Goal: Task Accomplishment & Management: Use online tool/utility

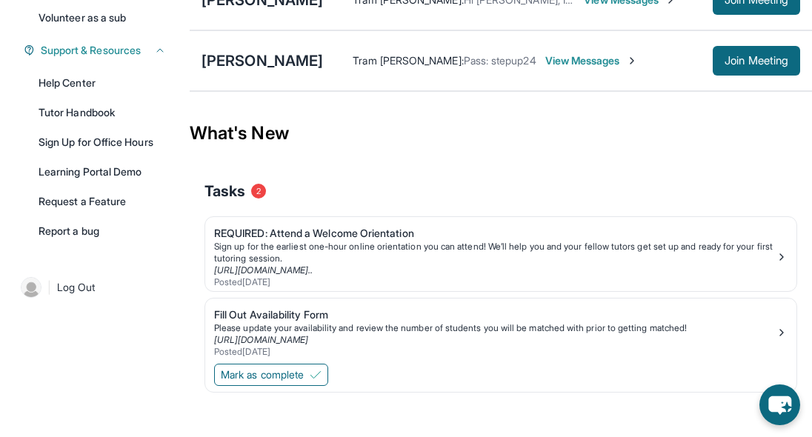
scroll to position [357, 0]
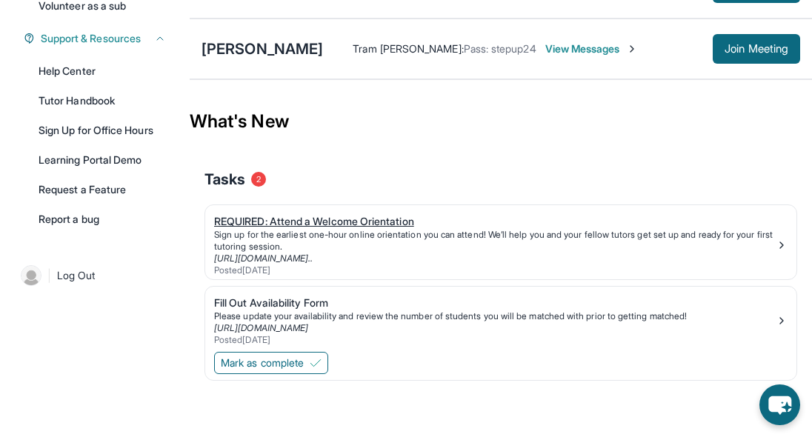
click at [342, 241] on div "Sign up for the earliest one-hour online orientation you can attend! We’ll help…" at bounding box center [495, 241] width 562 height 24
click at [313, 256] on link "[URL][DOMAIN_NAME].." at bounding box center [263, 258] width 99 height 11
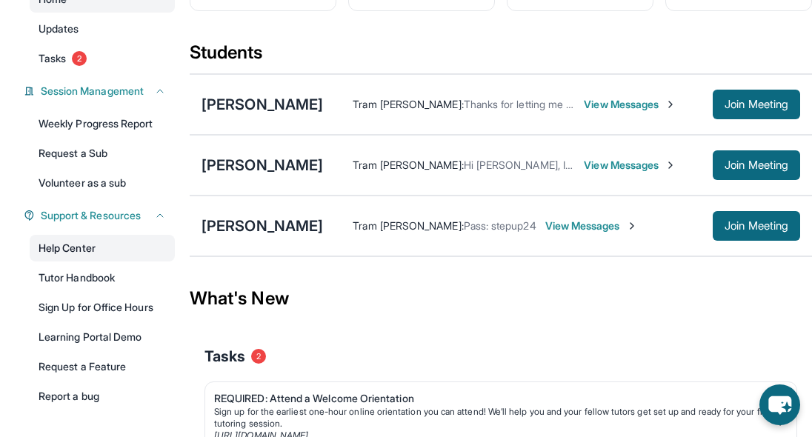
scroll to position [164, 0]
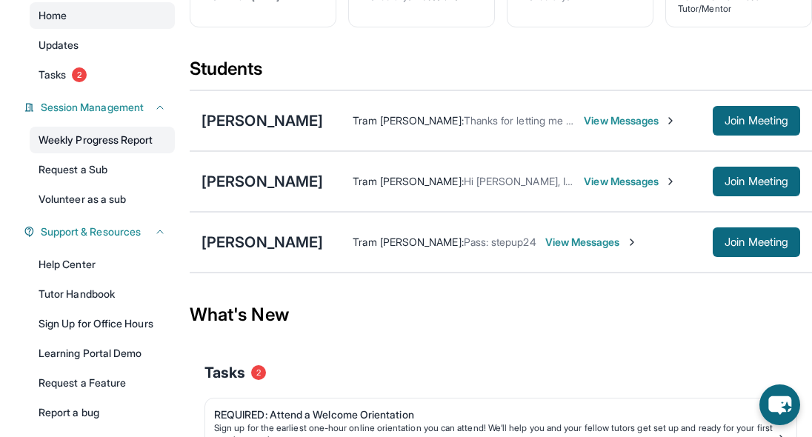
click at [139, 140] on link "Weekly Progress Report" at bounding box center [102, 140] width 145 height 27
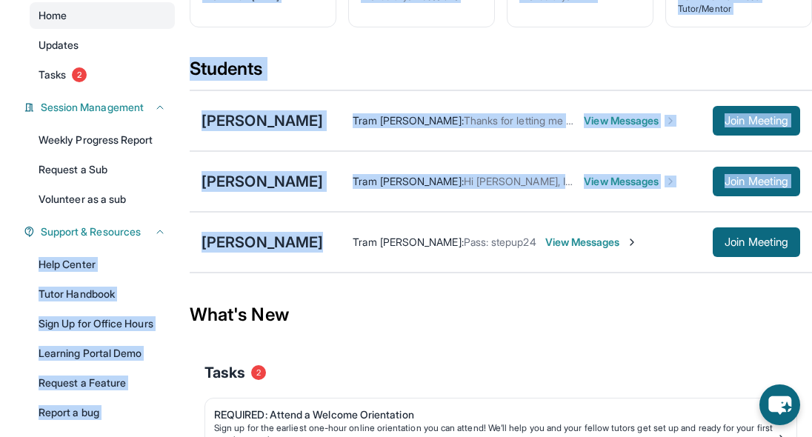
drag, startPoint x: 352, startPoint y: 244, endPoint x: 187, endPoint y: 241, distance: 164.5
click at [187, 241] on div "Open sidebar Welcome, [PERSON_NAME] 👋 Update Information Title: Tutor/Mentor Ca…" at bounding box center [406, 233] width 812 height 794
click at [239, 258] on div "[PERSON_NAME] Tram [PERSON_NAME] : Pass: stepup24 View Messages Join Meeting" at bounding box center [501, 242] width 622 height 61
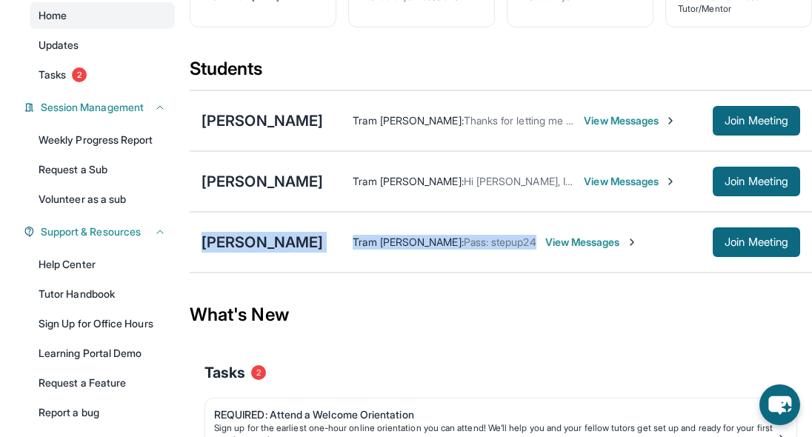
drag, startPoint x: 201, startPoint y: 241, endPoint x: 344, endPoint y: 250, distance: 144.0
click at [344, 250] on div "[PERSON_NAME] Tram [PERSON_NAME] : Pass: stepup24 View Messages Join Meeting" at bounding box center [501, 242] width 622 height 61
click at [344, 250] on div "Tram [PERSON_NAME] : Pass: stepup24 View Messages Join Meeting" at bounding box center [561, 242] width 477 height 30
drag, startPoint x: 344, startPoint y: 246, endPoint x: 204, endPoint y: 245, distance: 140.8
click at [204, 245] on div "[PERSON_NAME] Tram [PERSON_NAME] : Pass: stepup24 View Messages Join Meeting" at bounding box center [501, 242] width 622 height 61
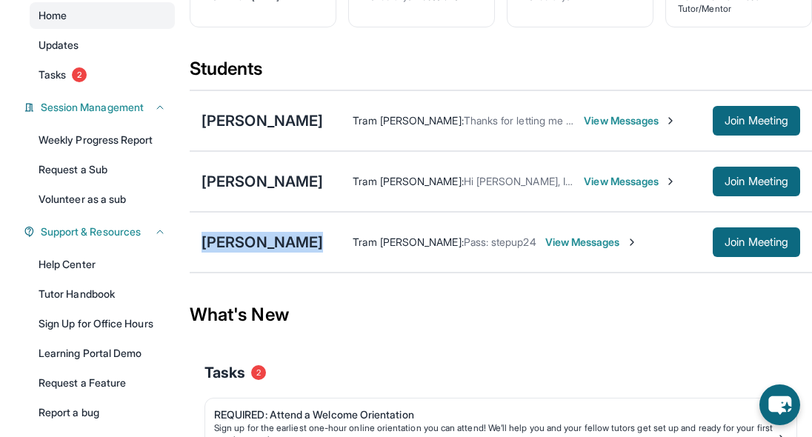
copy div "[PERSON_NAME]"
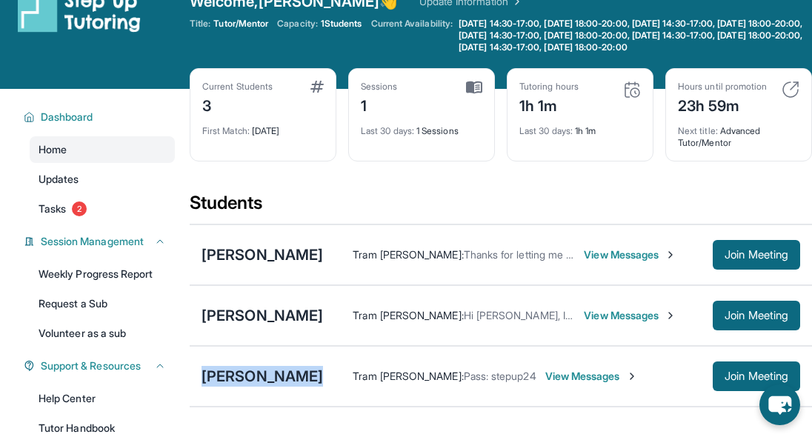
scroll to position [42, 0]
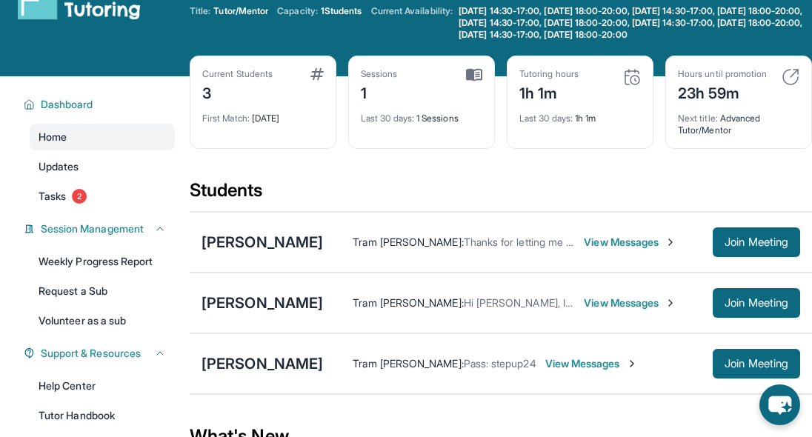
click at [572, 357] on span "View Messages" at bounding box center [591, 363] width 93 height 15
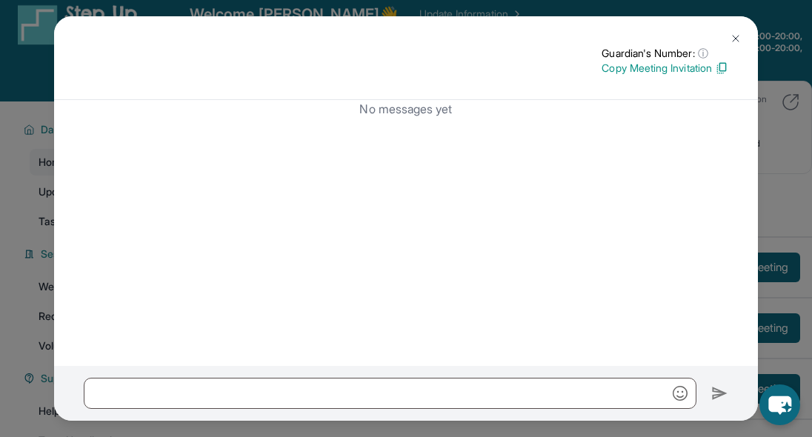
scroll to position [0, 0]
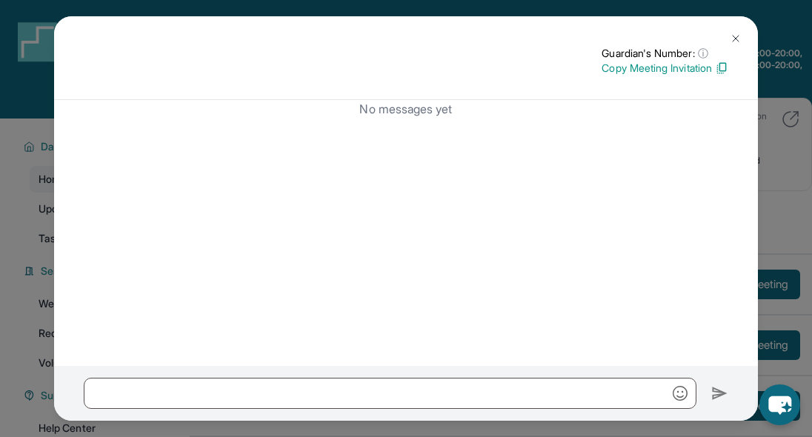
click at [740, 36] on img at bounding box center [736, 39] width 12 height 12
